Goal: Check status: Check status

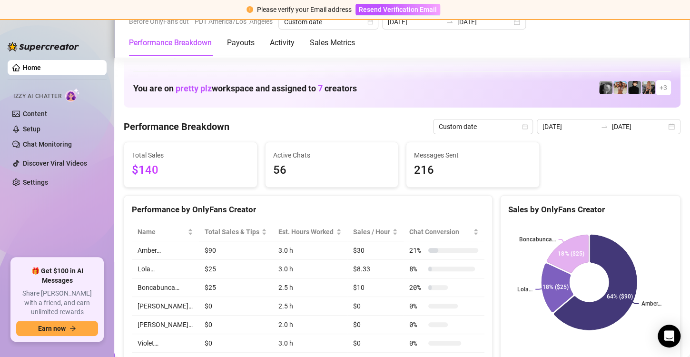
scroll to position [498, 0]
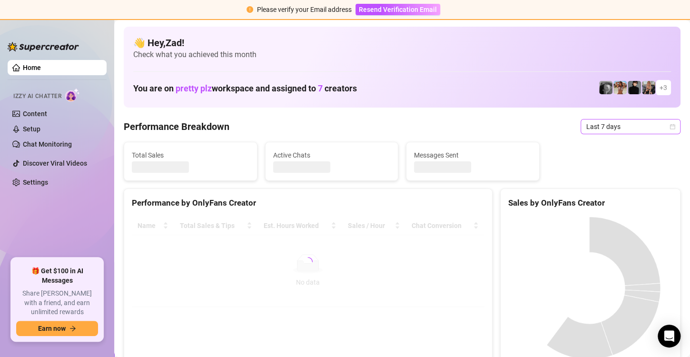
click at [586, 128] on span "Last 7 days" at bounding box center [630, 126] width 88 height 14
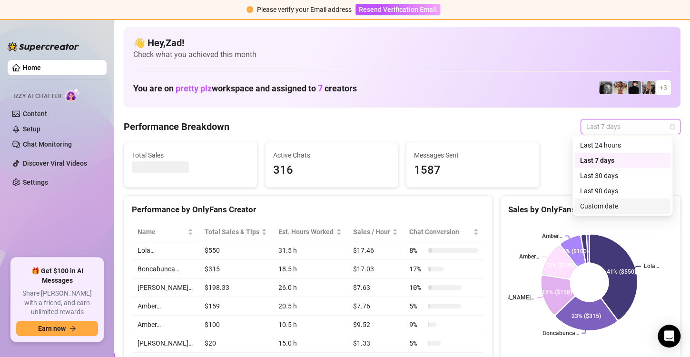
click at [585, 205] on div "Custom date" at bounding box center [622, 206] width 85 height 10
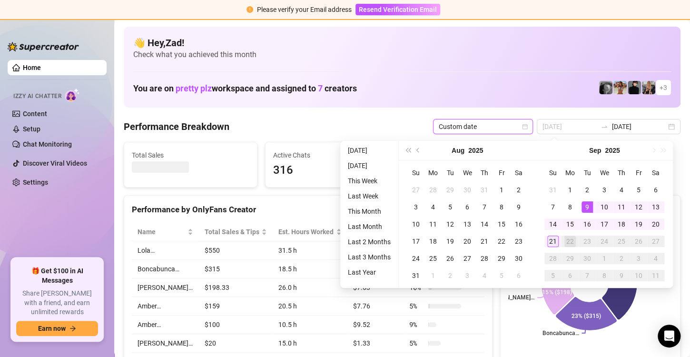
type input "[DATE]"
click at [559, 238] on td "21" at bounding box center [552, 241] width 17 height 17
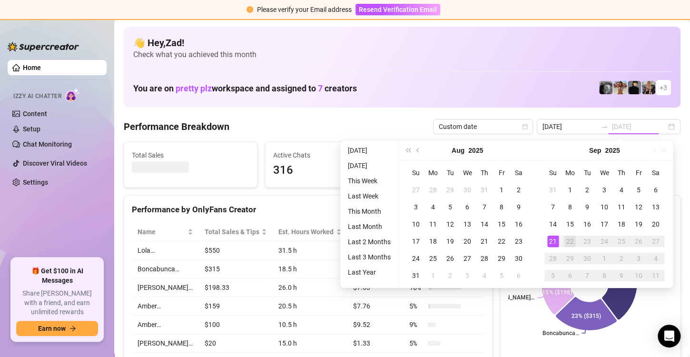
click at [559, 238] on td "21" at bounding box center [552, 241] width 17 height 17
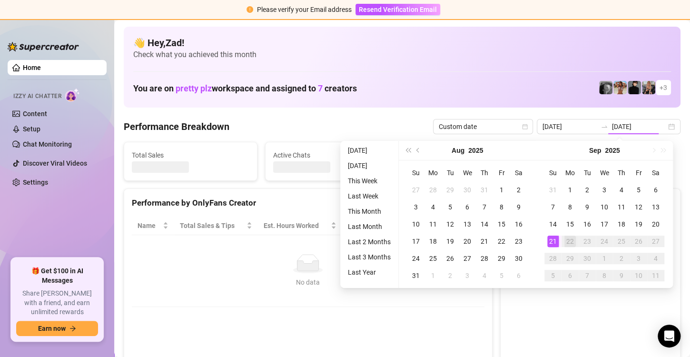
type input "[DATE]"
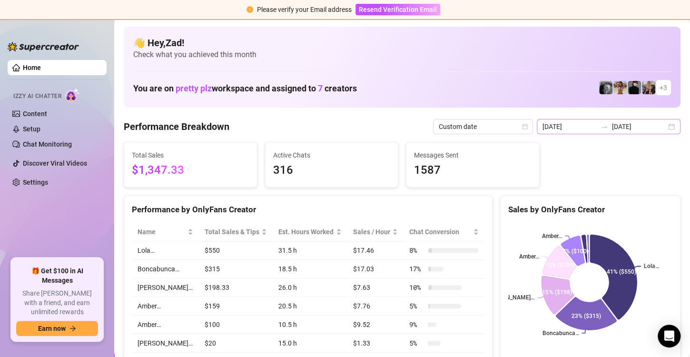
click at [594, 131] on div "[DATE] [DATE]" at bounding box center [608, 126] width 144 height 15
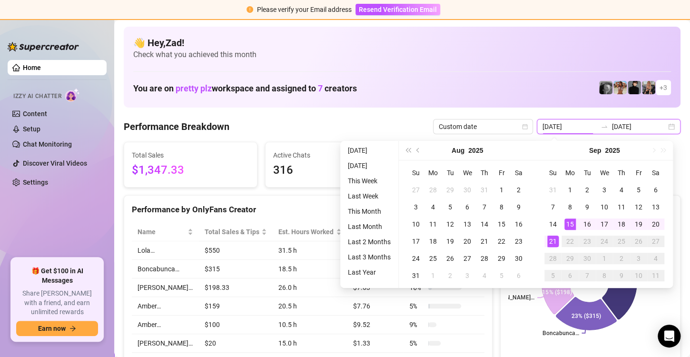
type input "[DATE]"
click at [554, 244] on div "21" at bounding box center [552, 240] width 11 height 11
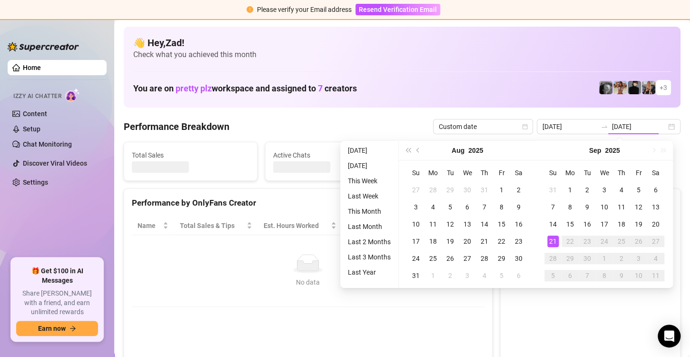
type input "[DATE]"
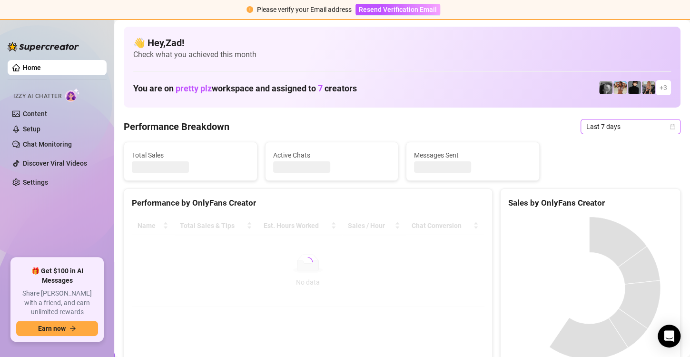
click at [604, 126] on span "Last 7 days" at bounding box center [630, 126] width 88 height 14
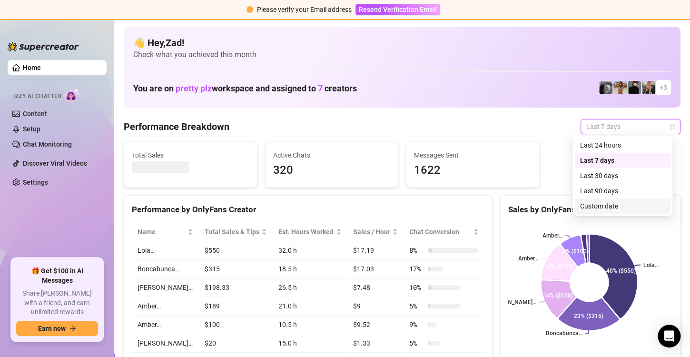
click at [588, 205] on div "Custom date" at bounding box center [622, 206] width 85 height 10
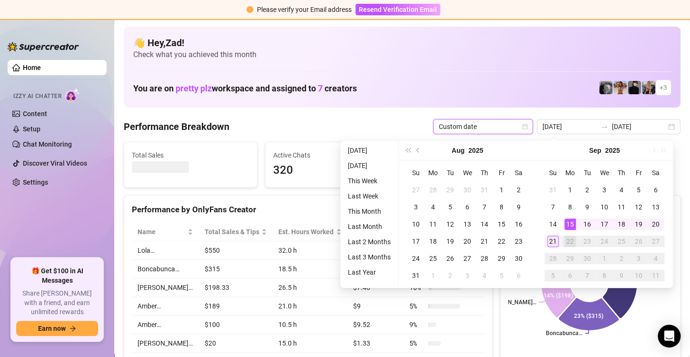
type input "[DATE]"
click at [552, 247] on td "21" at bounding box center [552, 241] width 17 height 17
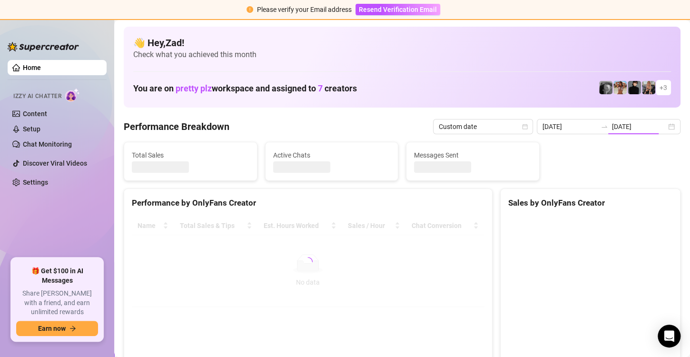
type input "[DATE]"
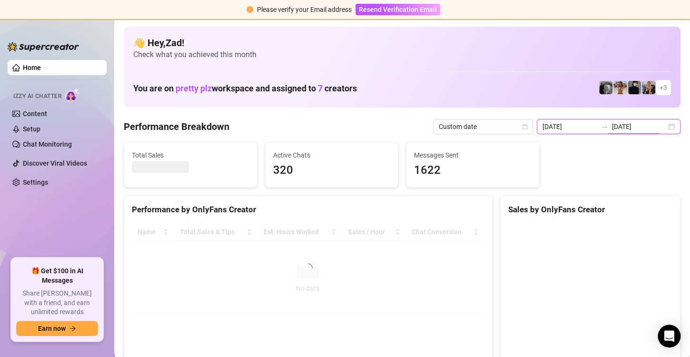
click at [613, 127] on input "[DATE]" at bounding box center [639, 126] width 54 height 10
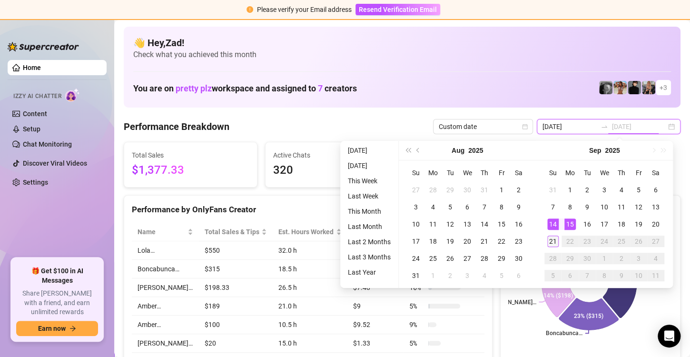
type input "[DATE]"
click at [547, 236] on div "21" at bounding box center [552, 240] width 11 height 11
type input "[DATE]"
